Goal: Task Accomplishment & Management: Complete application form

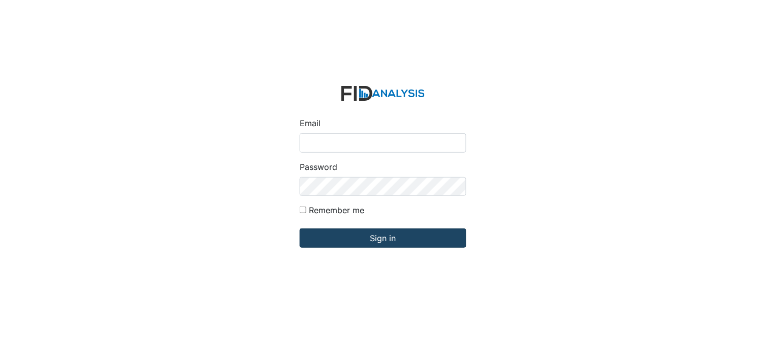
type input "[PERSON_NAME][EMAIL_ADDRESS][DOMAIN_NAME]"
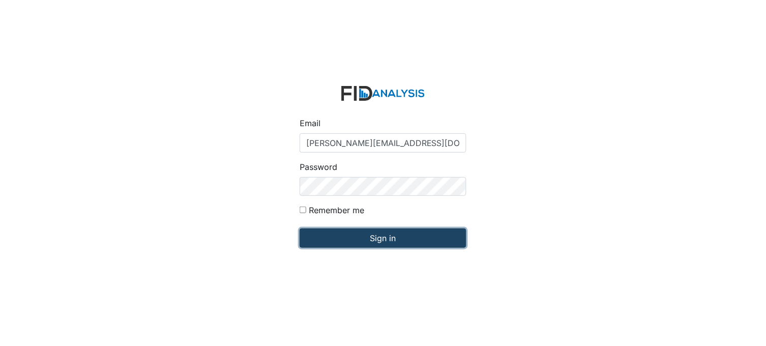
click at [358, 237] on input "Sign in" at bounding box center [383, 237] width 167 height 19
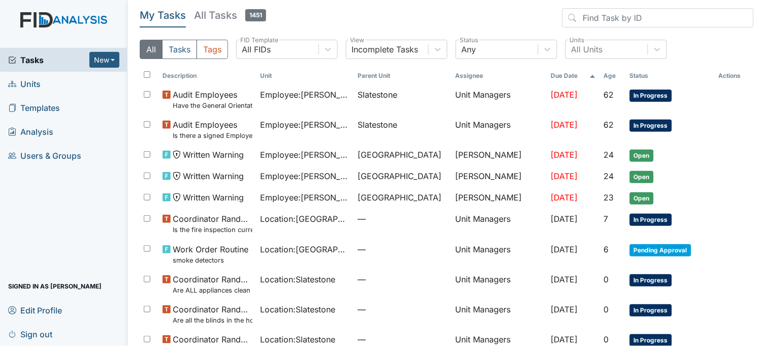
click at [44, 82] on link "Units" at bounding box center [64, 84] width 128 height 24
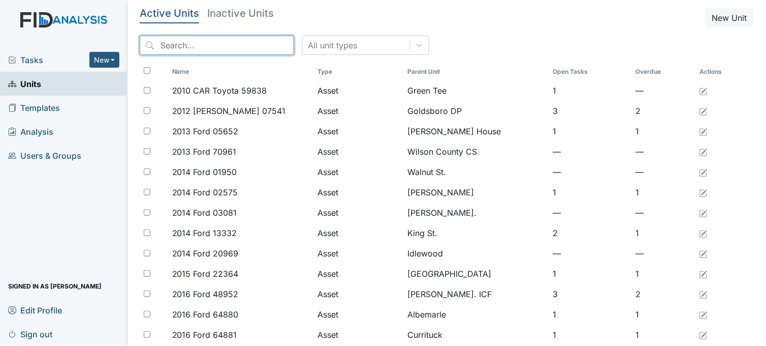
click at [241, 44] on input "search" at bounding box center [217, 45] width 154 height 19
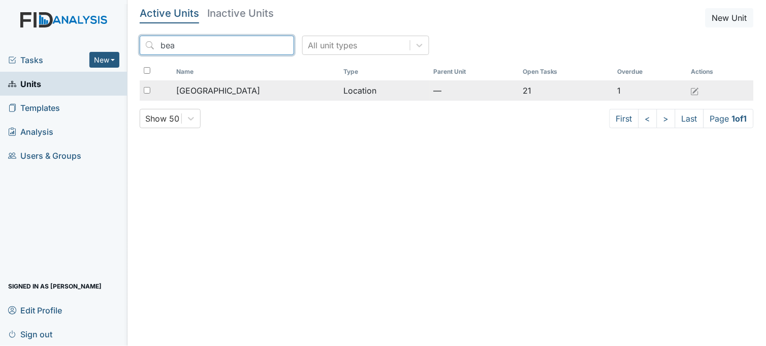
type input "bea"
click at [247, 87] on div "[GEOGRAPHIC_DATA]" at bounding box center [255, 90] width 159 height 12
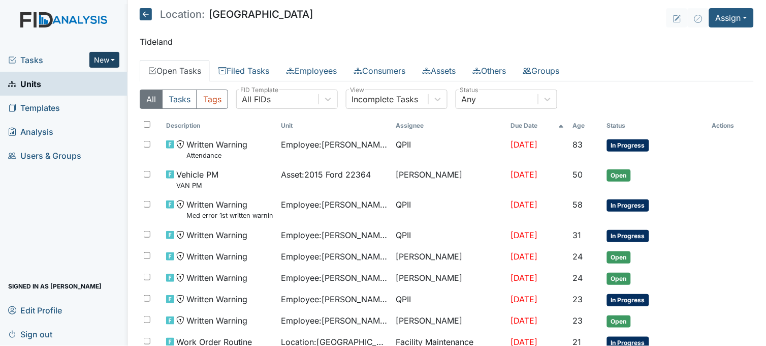
click at [108, 52] on button "New" at bounding box center [104, 60] width 30 height 16
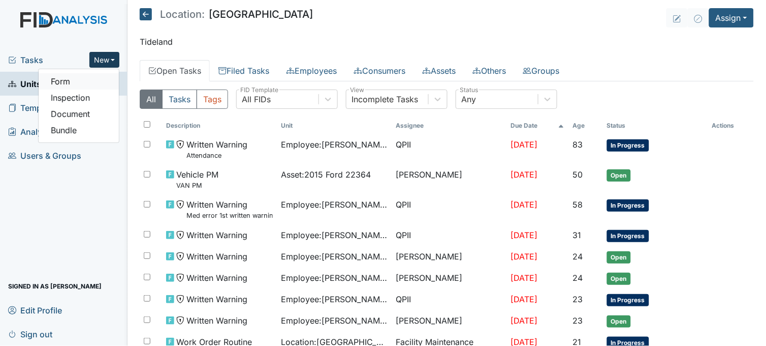
click at [75, 77] on link "Form" at bounding box center [79, 81] width 80 height 16
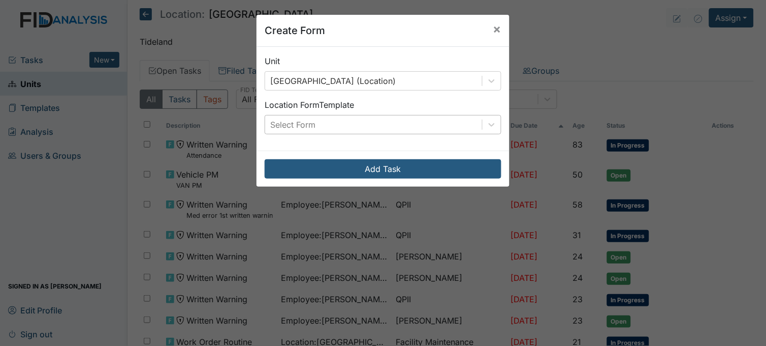
click at [342, 121] on div "Select Form" at bounding box center [373, 124] width 217 height 18
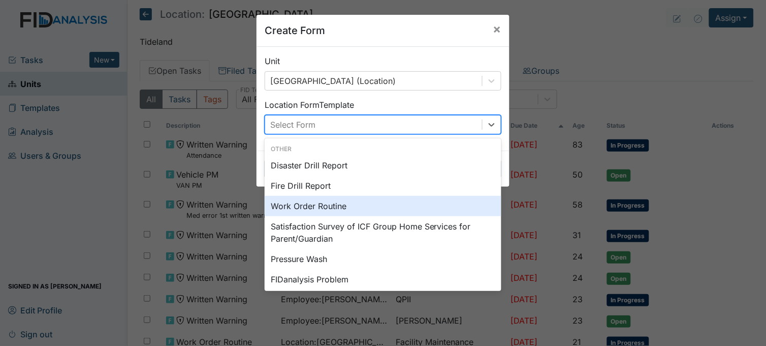
click at [331, 204] on div "Work Order Routine" at bounding box center [383, 206] width 237 height 20
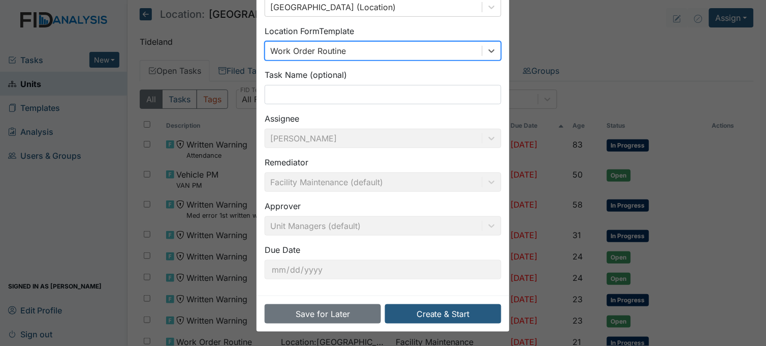
scroll to position [75, 0]
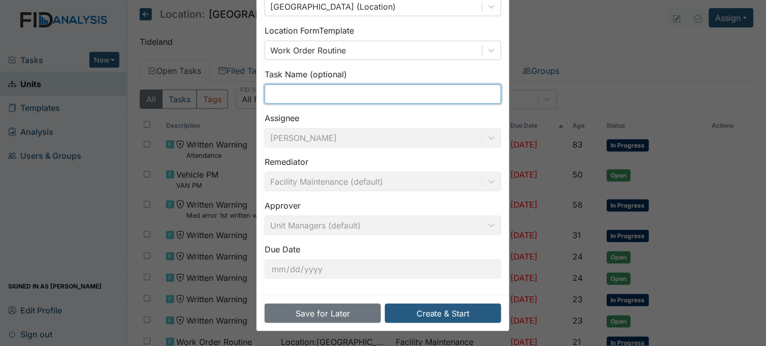
click at [323, 92] on input "text" at bounding box center [383, 93] width 237 height 19
type input "file basket"
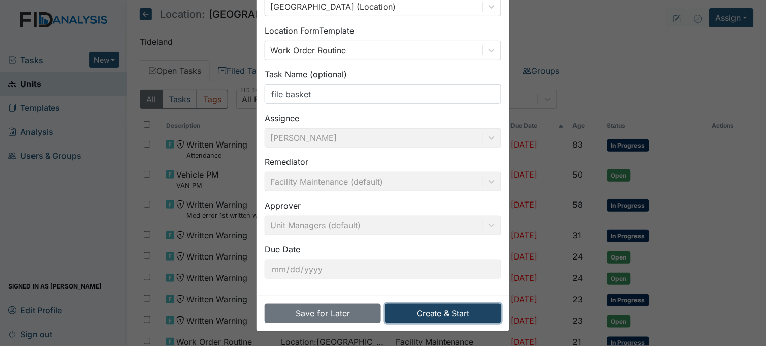
click at [440, 316] on button "Create & Start" at bounding box center [443, 312] width 116 height 19
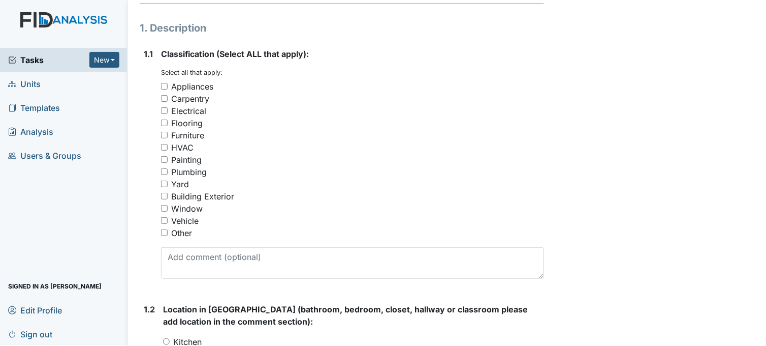
scroll to position [169, 0]
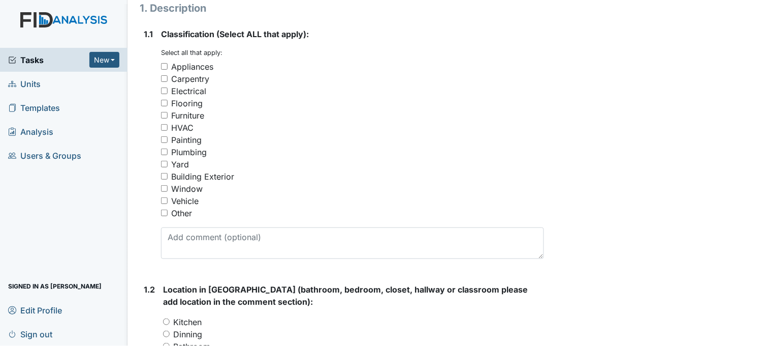
click at [164, 211] on input "Other" at bounding box center [164, 212] width 7 height 7
checkbox input "true"
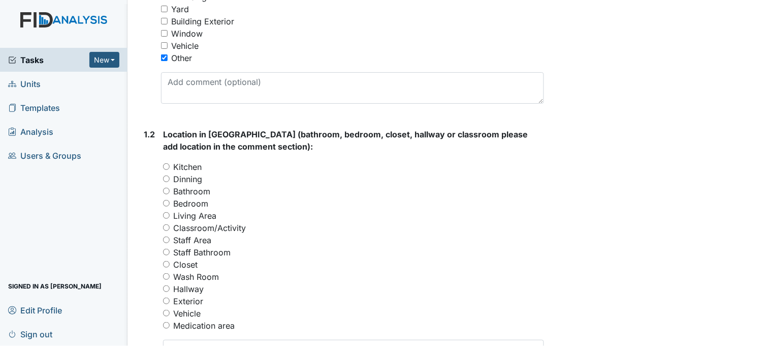
scroll to position [338, 0]
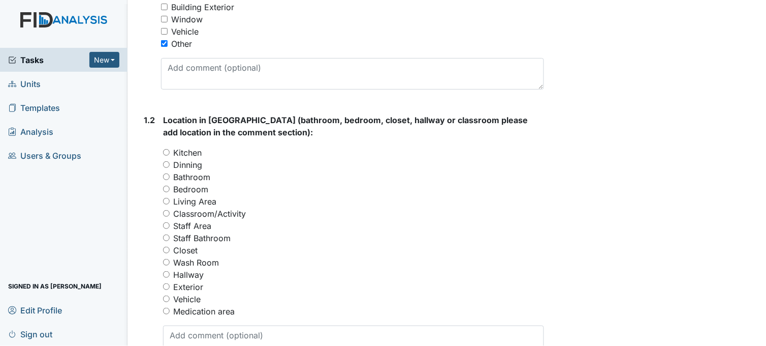
click at [169, 224] on input "Staff Area" at bounding box center [166, 225] width 7 height 7
radio input "true"
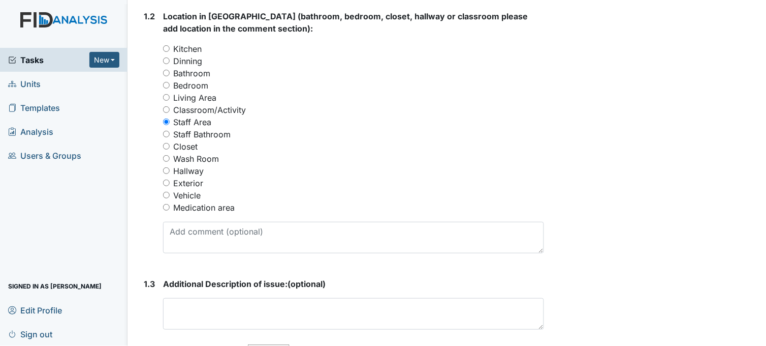
scroll to position [451, 0]
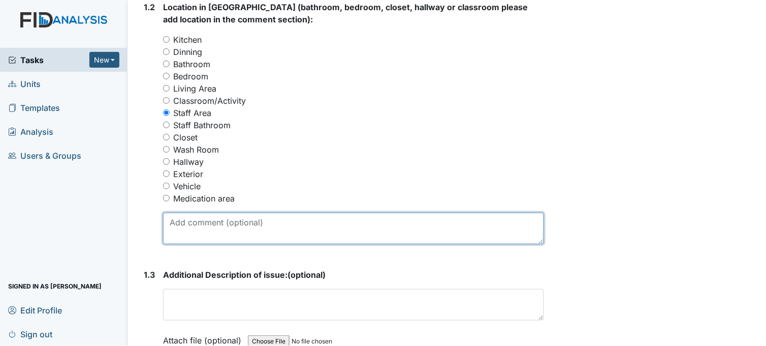
click at [253, 224] on textarea at bounding box center [353, 228] width 381 height 32
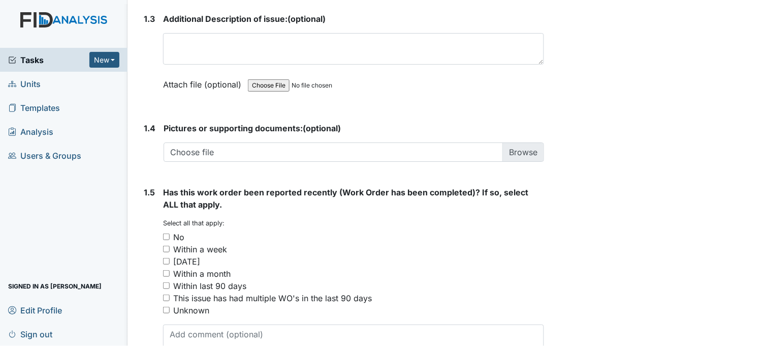
scroll to position [734, 0]
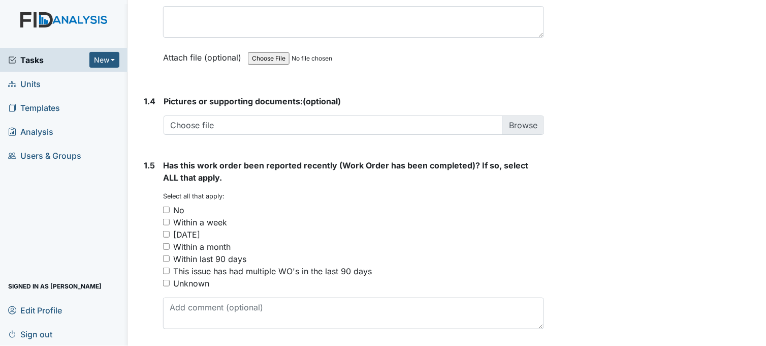
type textarea "put file basket back on the wall"
click at [169, 209] on input "No" at bounding box center [166, 209] width 7 height 7
checkbox input "true"
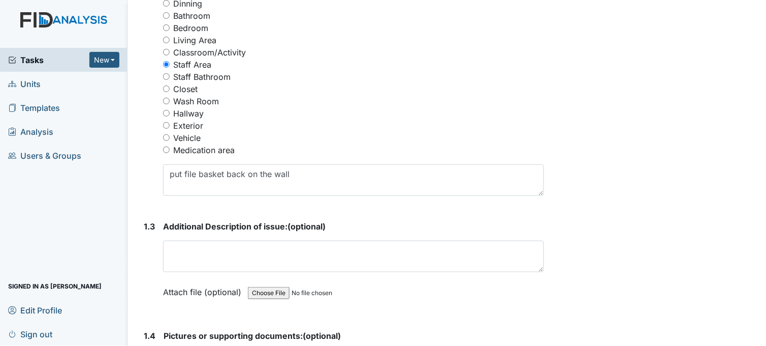
scroll to position [565, 0]
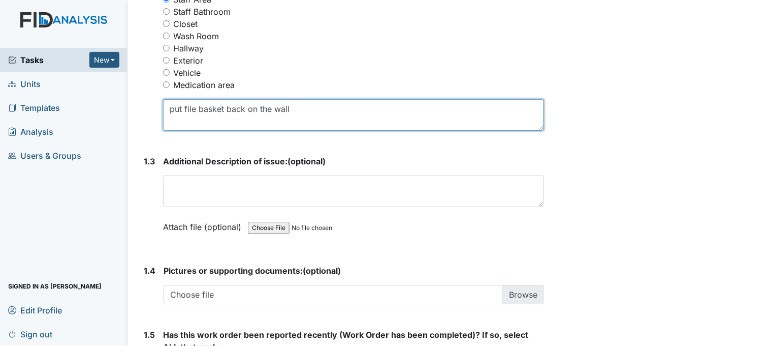
click at [184, 107] on textarea "put file basket back on the wall" at bounding box center [353, 115] width 381 height 32
drag, startPoint x: 246, startPoint y: 110, endPoint x: 222, endPoint y: 108, distance: 24.4
click at [220, 108] on textarea "put black file basket back on the wall" at bounding box center [353, 115] width 381 height 32
drag, startPoint x: 302, startPoint y: 109, endPoint x: 282, endPoint y: 108, distance: 19.8
click at [282, 108] on textarea "put black file organizer/mesh back on the wall" at bounding box center [353, 115] width 381 height 32
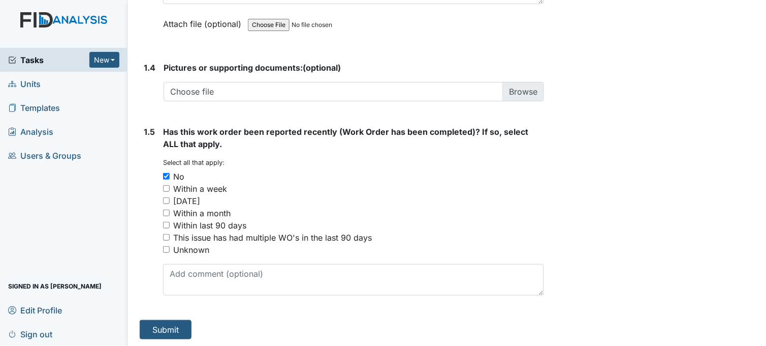
scroll to position [768, 0]
type textarea "put black file organizer/mesh on the wall"
click at [177, 320] on button "Submit" at bounding box center [166, 328] width 52 height 19
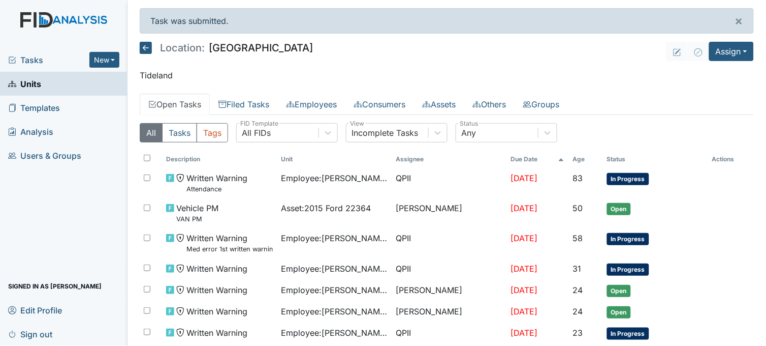
click at [55, 57] on span "Tasks" at bounding box center [48, 60] width 81 height 12
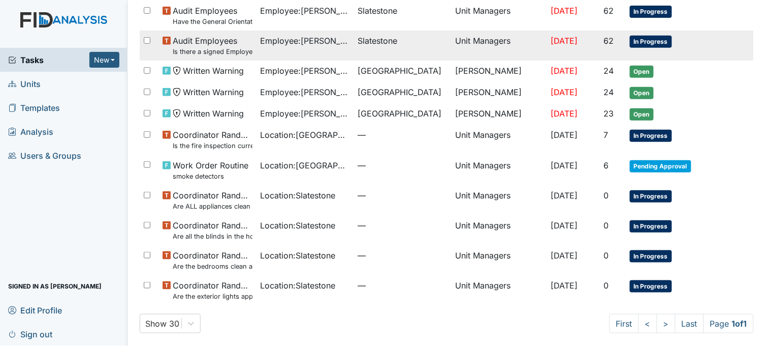
scroll to position [88, 0]
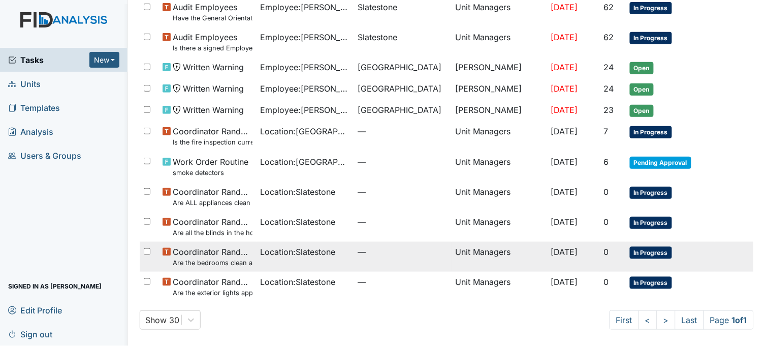
click at [319, 260] on td "Location : Slatestone" at bounding box center [306, 256] width 98 height 30
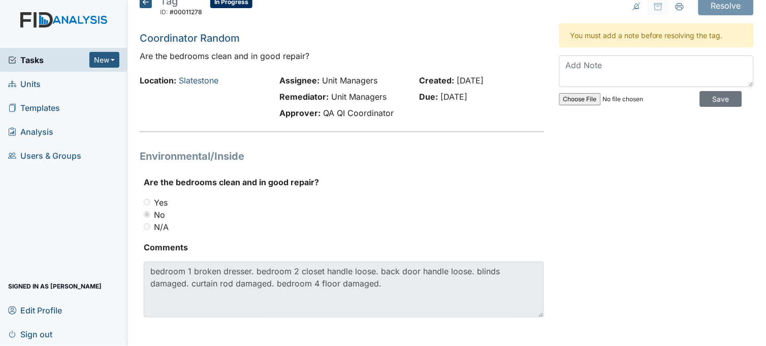
scroll to position [16, 0]
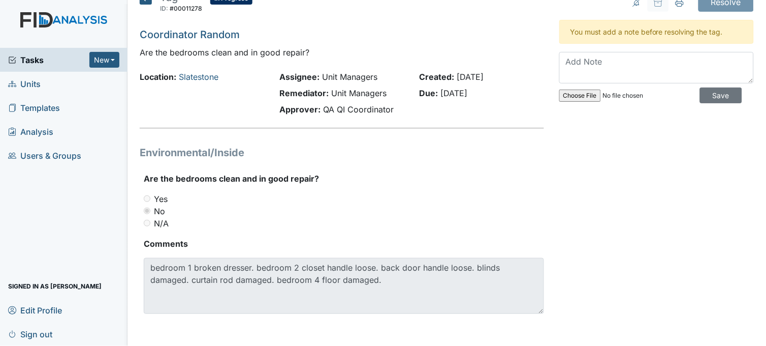
click at [31, 60] on span "Tasks" at bounding box center [48, 60] width 81 height 12
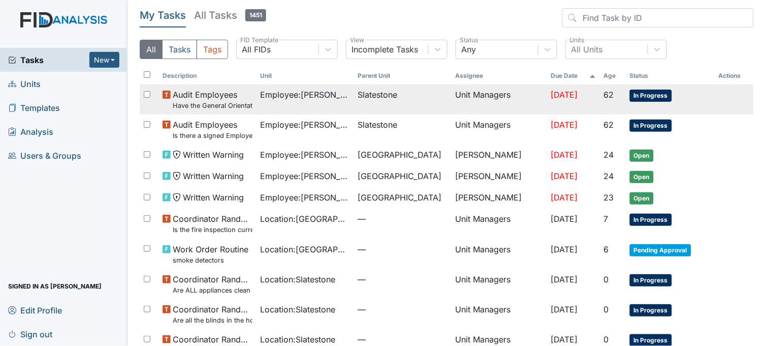
click at [290, 92] on span "Employee : Smith, Regina" at bounding box center [305, 94] width 89 height 12
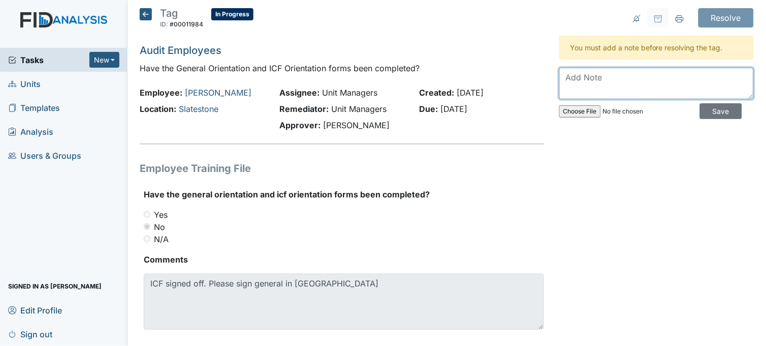
click at [571, 84] on textarea at bounding box center [657, 84] width 195 height 32
type textarea "completed"
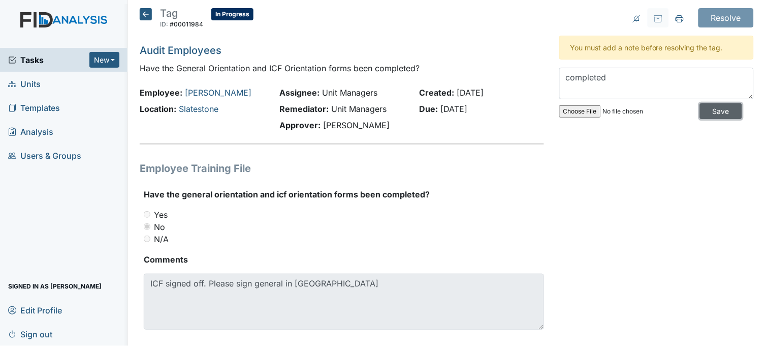
click at [719, 115] on input "Save" at bounding box center [721, 111] width 42 height 16
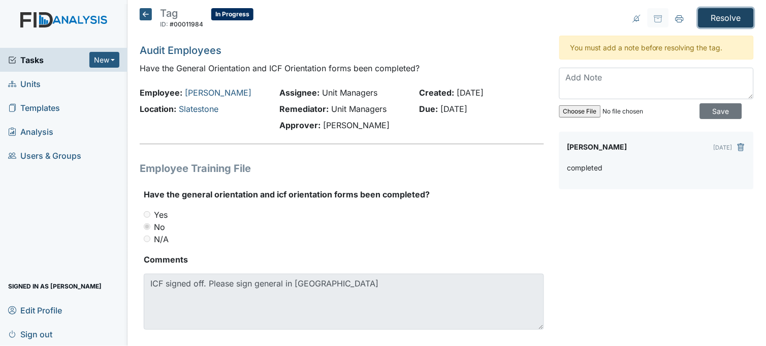
click at [727, 16] on input "Resolve" at bounding box center [726, 17] width 55 height 19
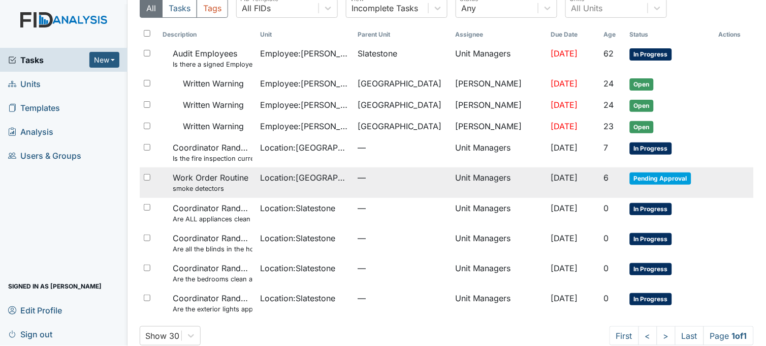
scroll to position [92, 0]
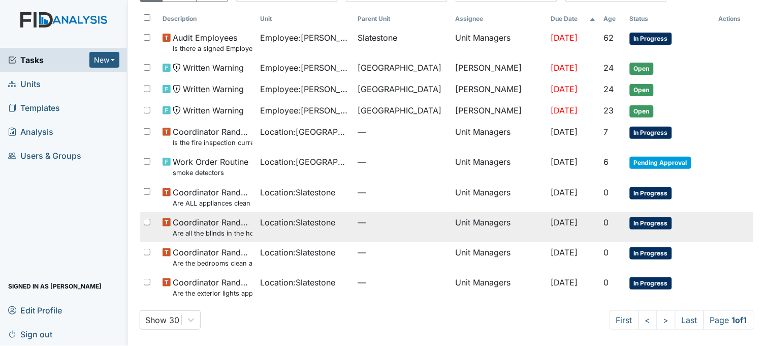
click at [277, 228] on td "Location : Slatestone" at bounding box center [306, 227] width 98 height 30
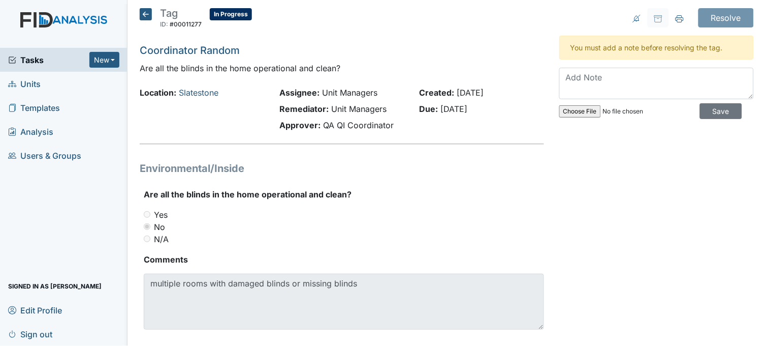
click at [143, 11] on icon at bounding box center [146, 14] width 12 height 12
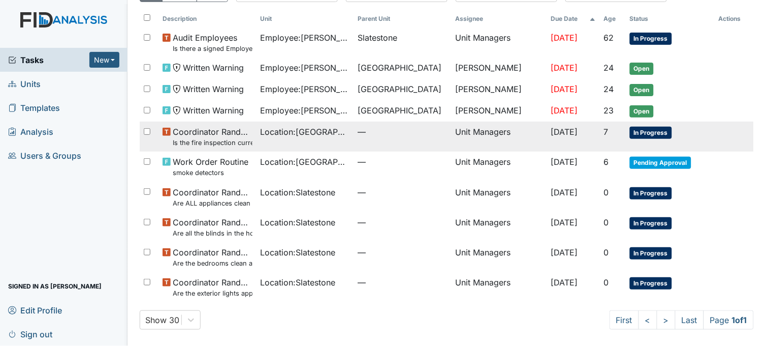
scroll to position [58, 0]
